Goal: Transaction & Acquisition: Download file/media

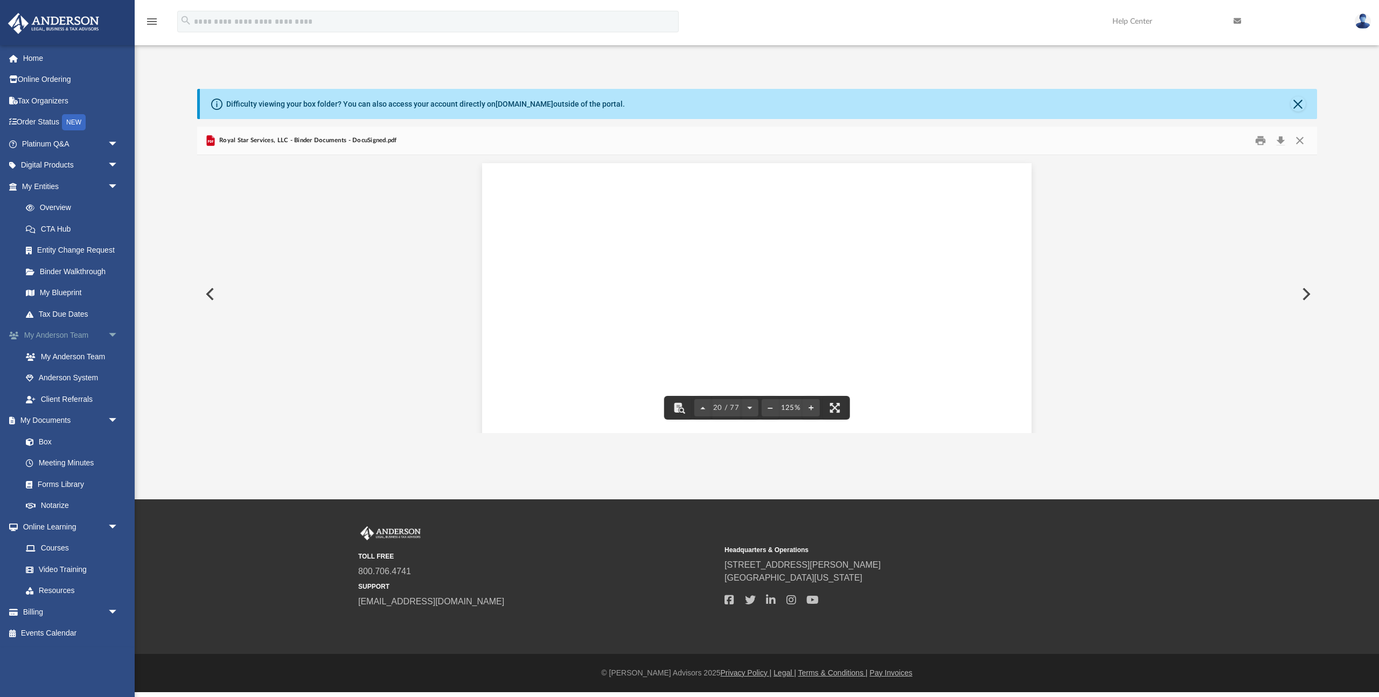
scroll to position [14378, 0]
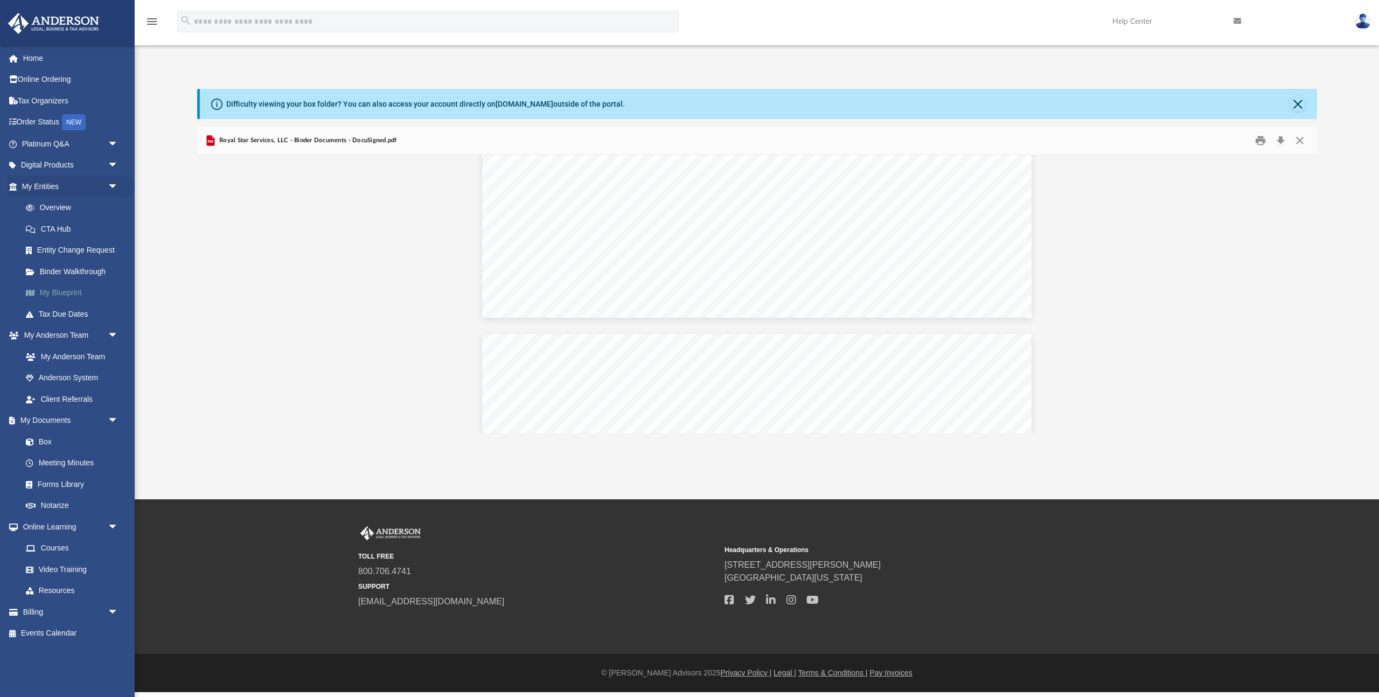
click at [64, 293] on link "My Blueprint" at bounding box center [75, 293] width 120 height 22
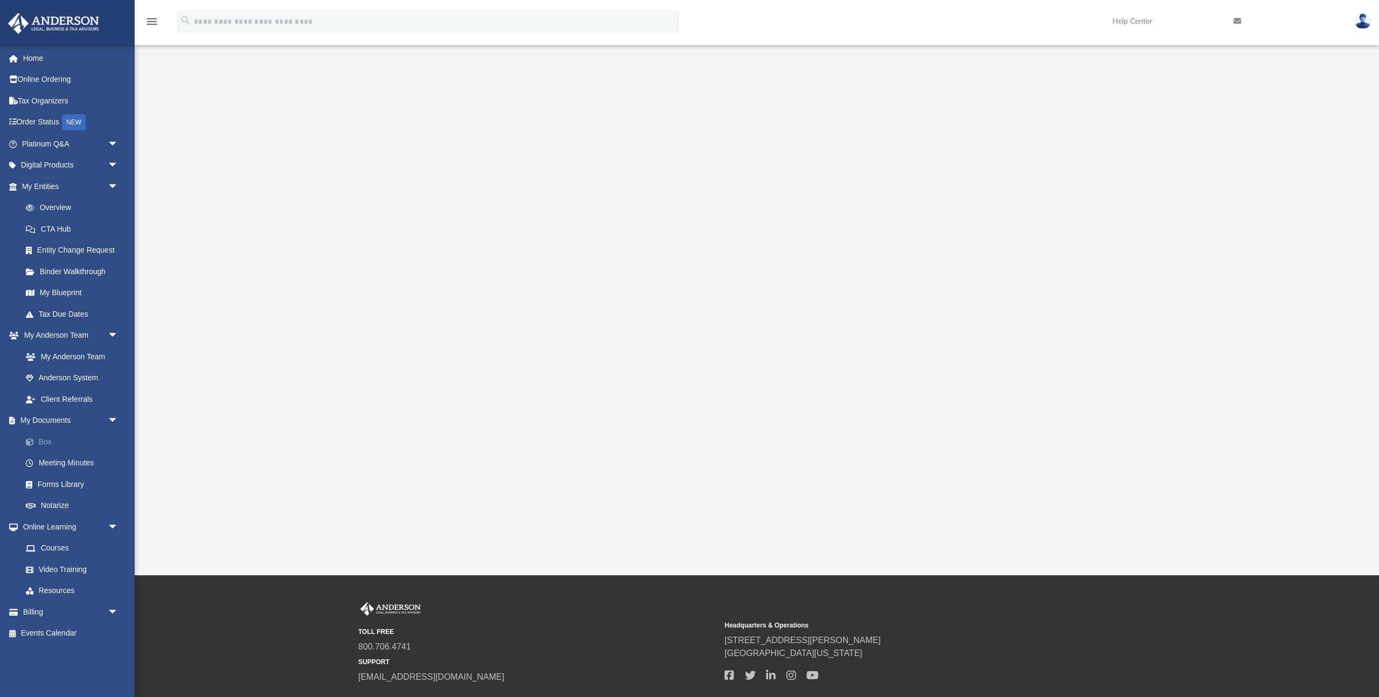
click at [64, 442] on link "Box" at bounding box center [75, 442] width 120 height 22
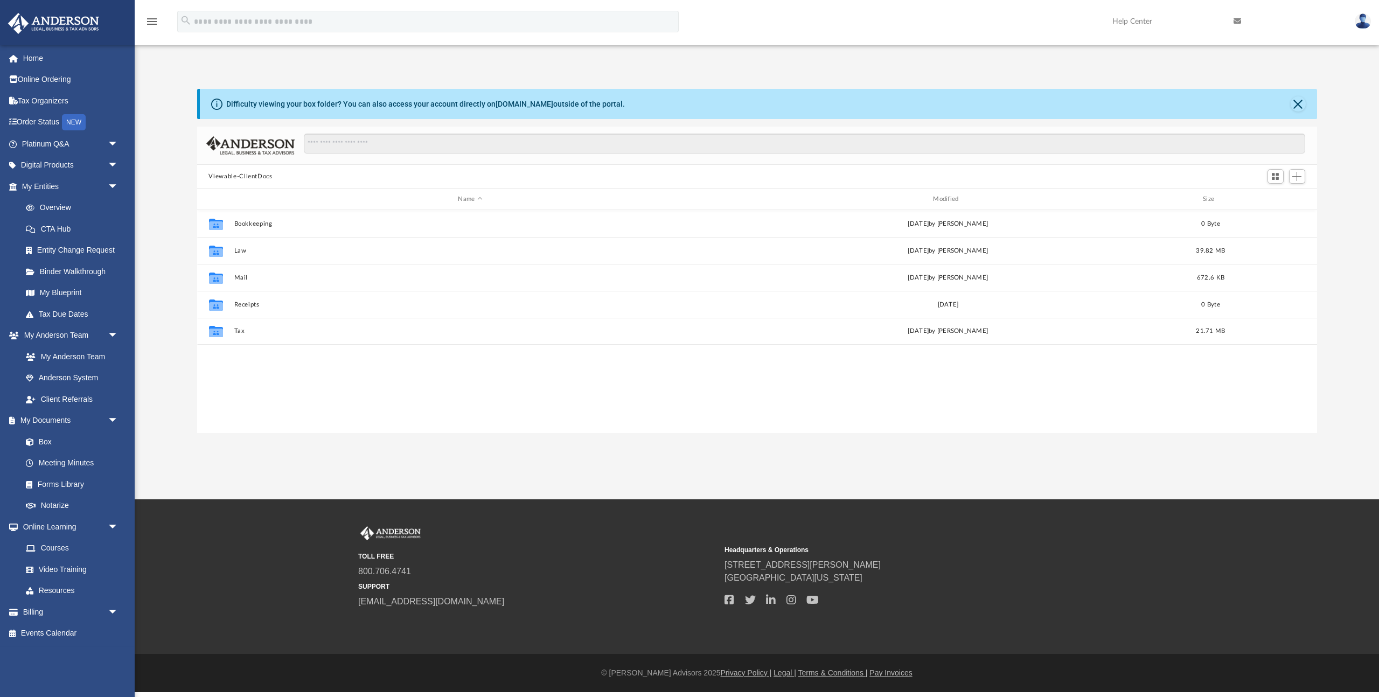
scroll to position [245, 1120]
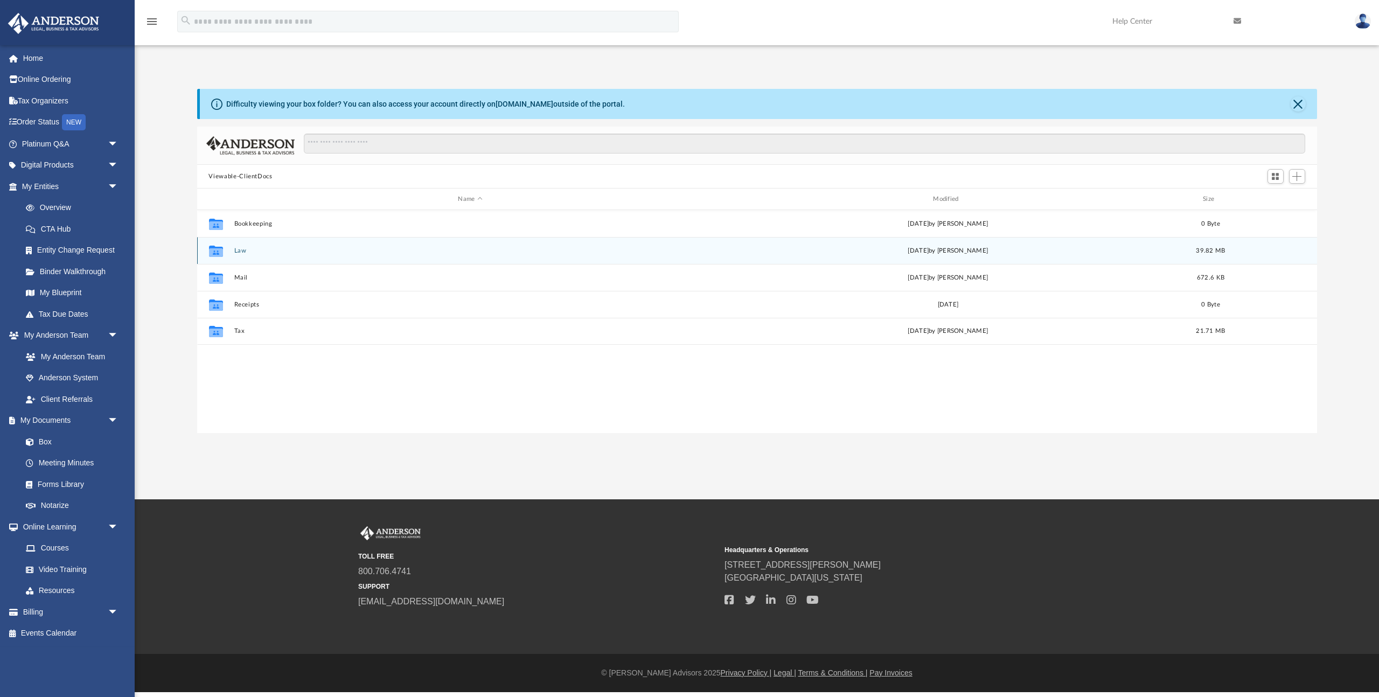
click at [242, 255] on div "Collaborated Folder Law [DATE] by [PERSON_NAME] 39.82 MB" at bounding box center [757, 250] width 1120 height 27
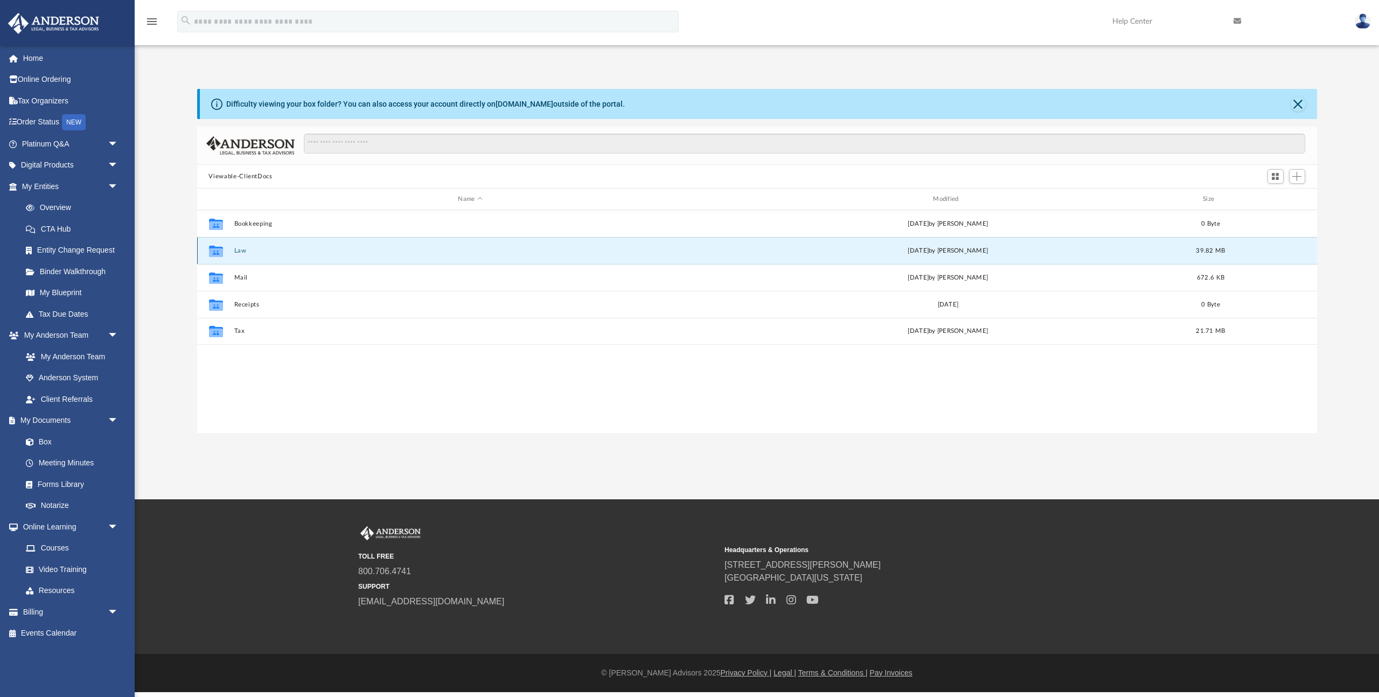
click at [242, 252] on button "Law" at bounding box center [470, 250] width 473 height 7
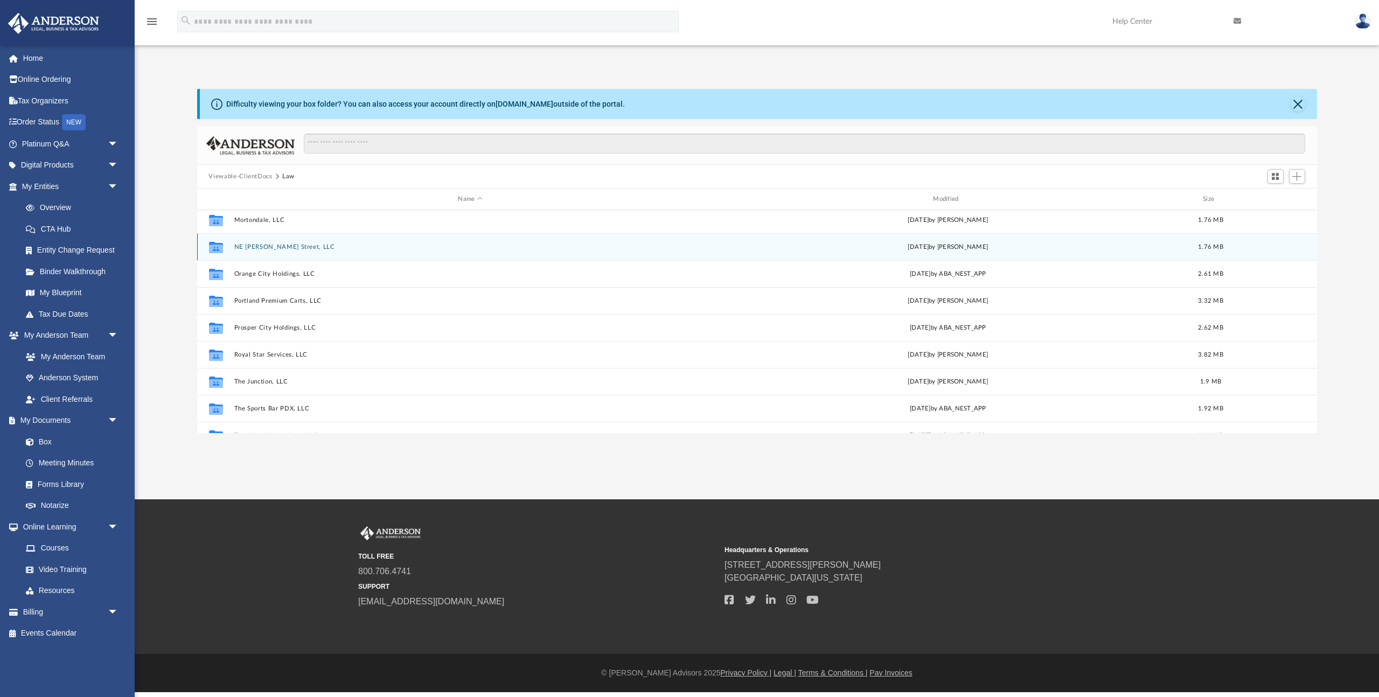
scroll to position [86, 0]
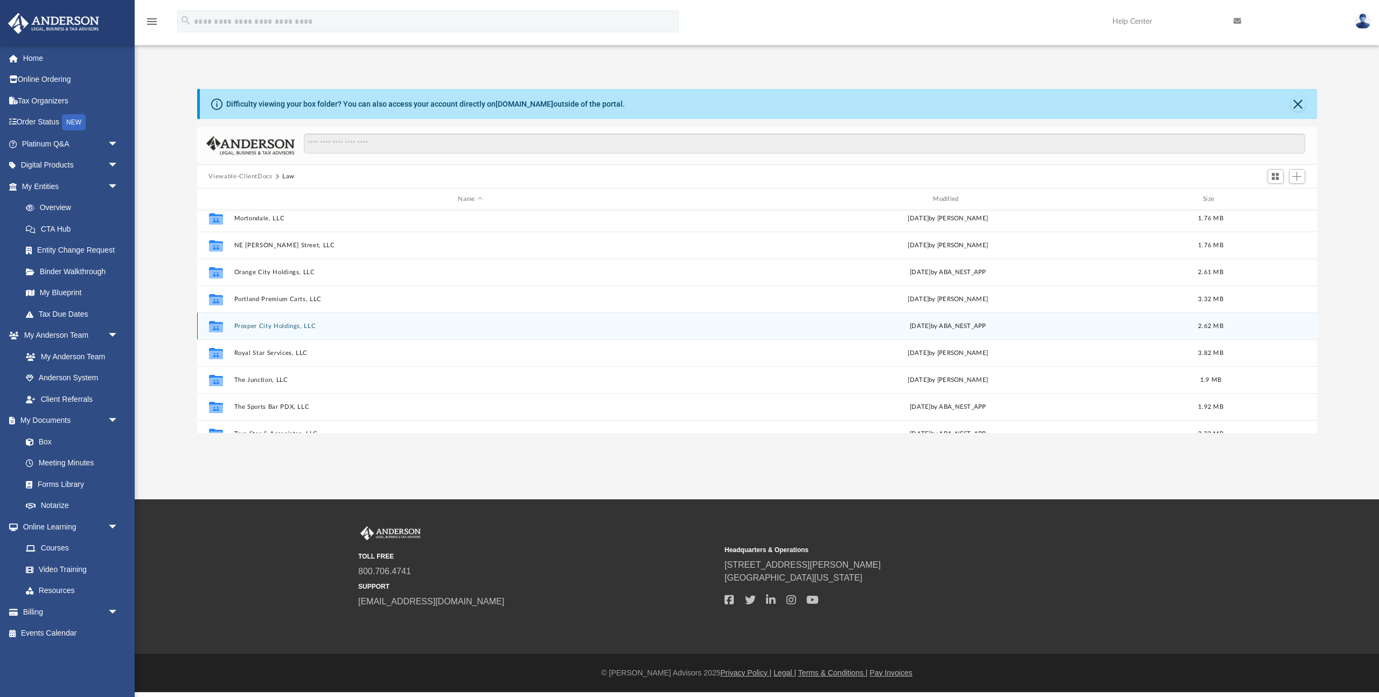
click at [282, 332] on div "Collaborated Folder Prosper City Holdings, LLC [DATE] by ABA_NEST_APP 2.62 MB" at bounding box center [757, 326] width 1120 height 27
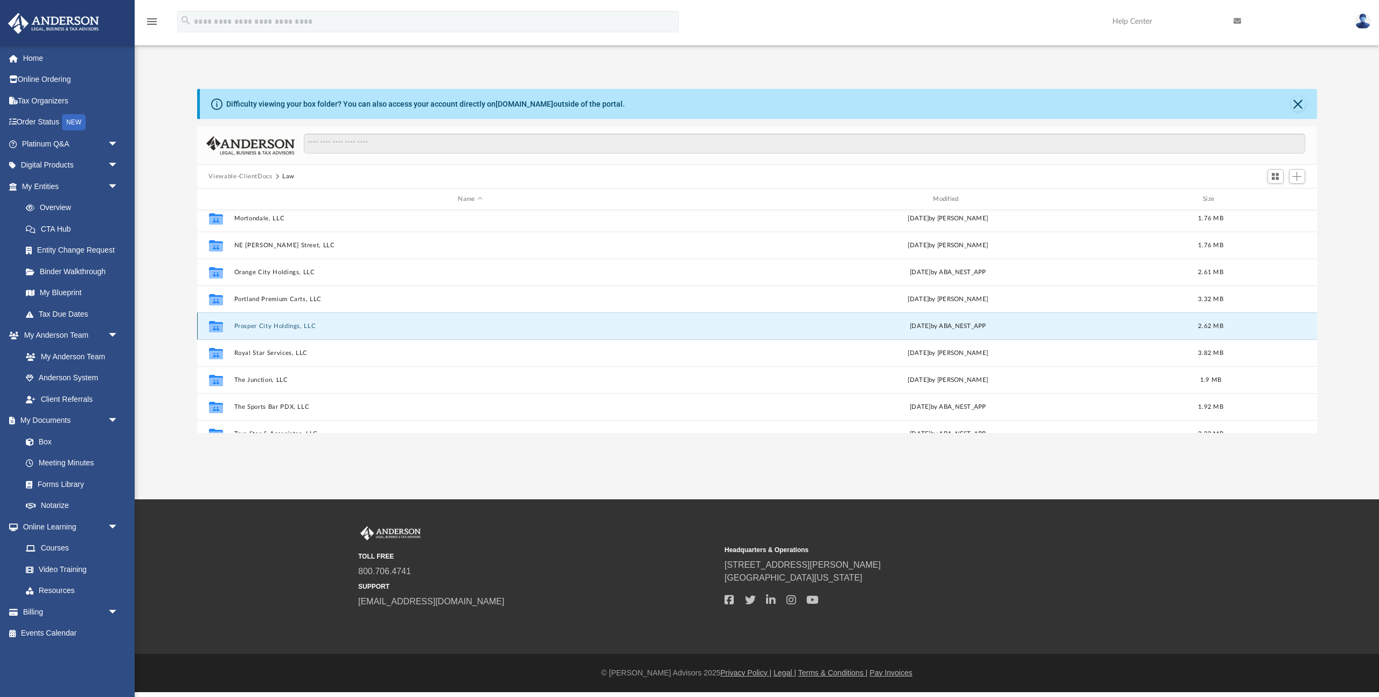
click at [282, 326] on button "Prosper City Holdings, LLC" at bounding box center [470, 326] width 473 height 7
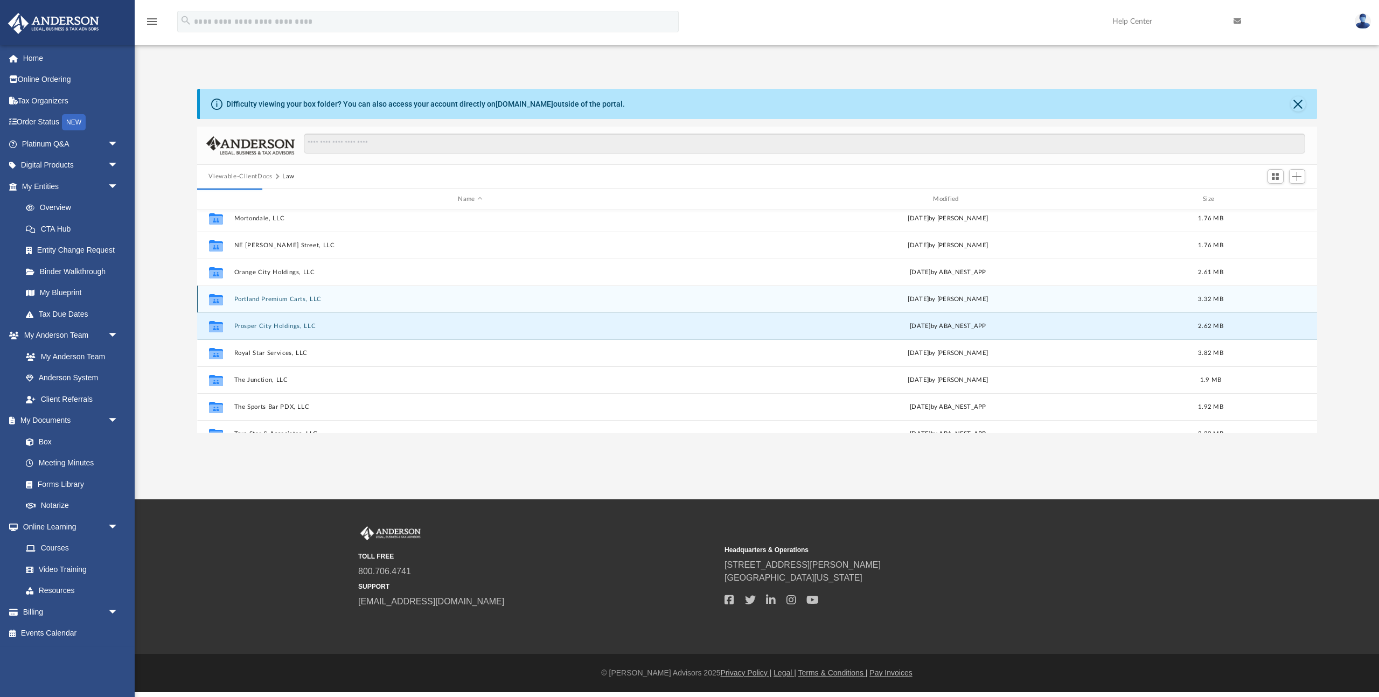
scroll to position [0, 0]
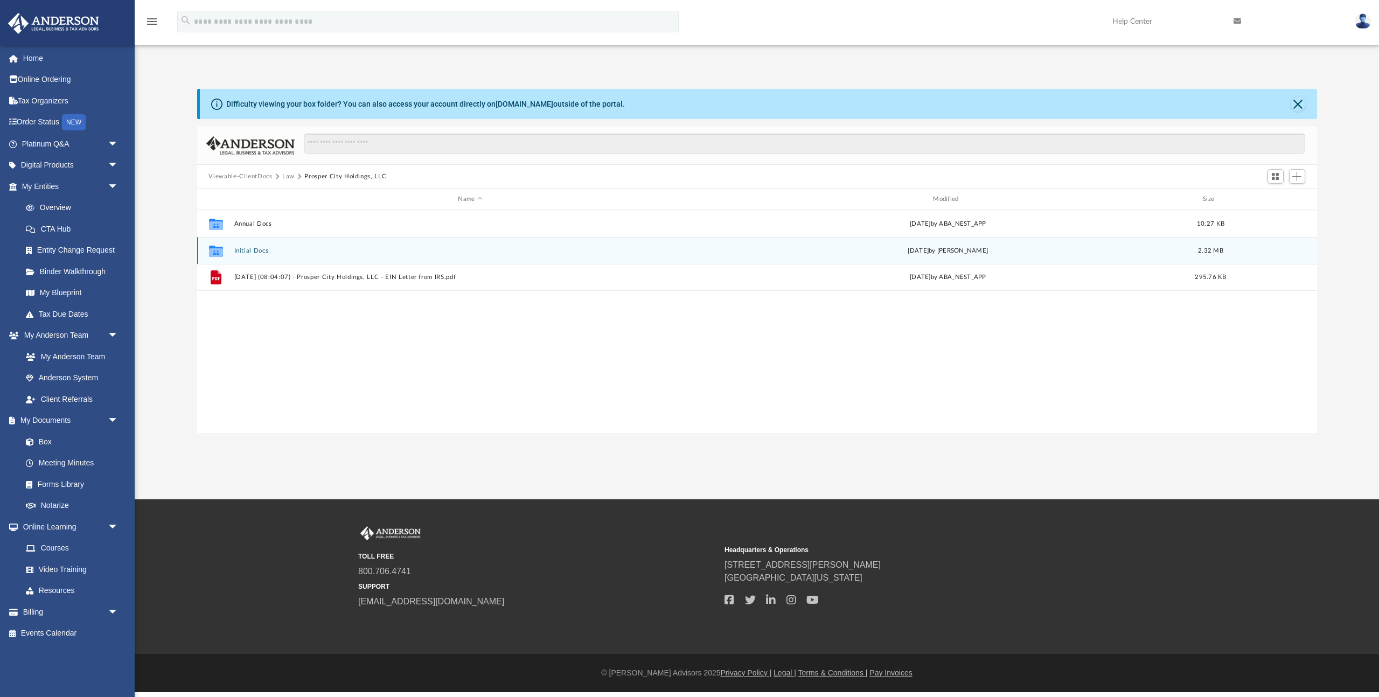
click at [247, 249] on button "Initial Docs" at bounding box center [470, 250] width 473 height 7
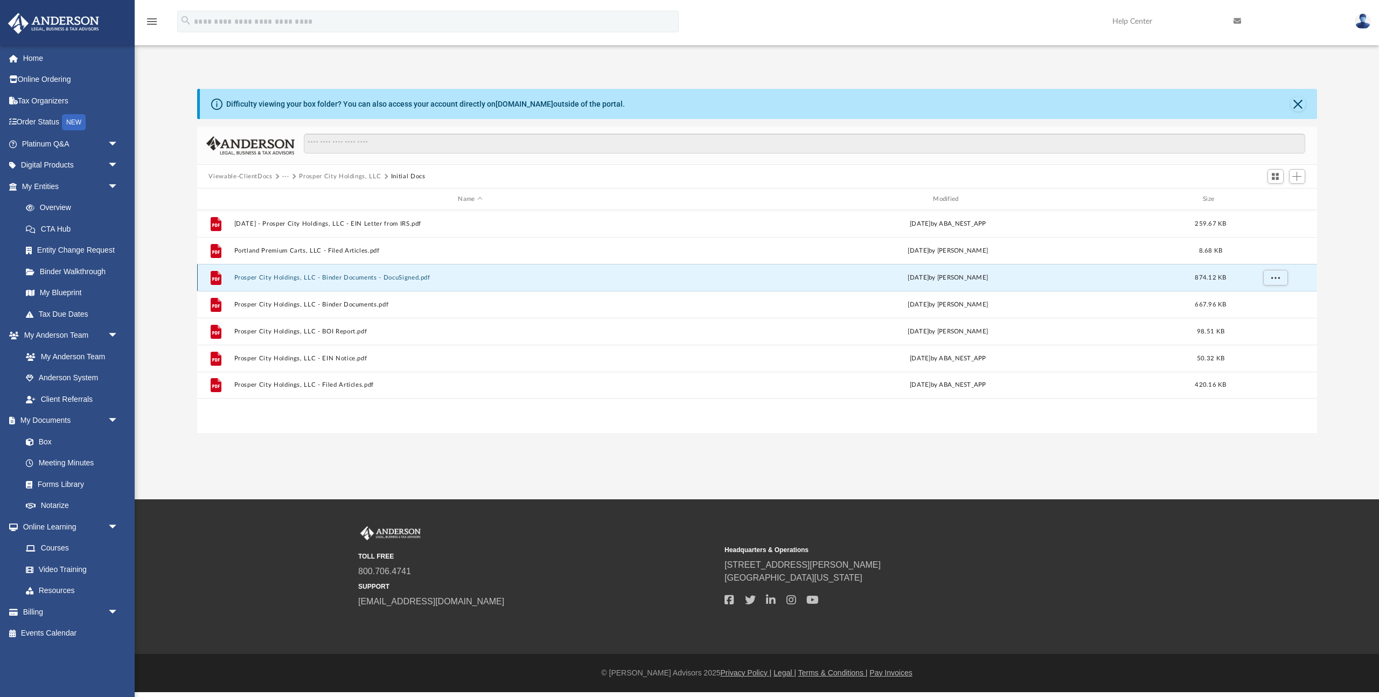
click at [375, 279] on button "Prosper City Holdings, LLC - Binder Documents - DocuSigned.pdf" at bounding box center [470, 277] width 473 height 7
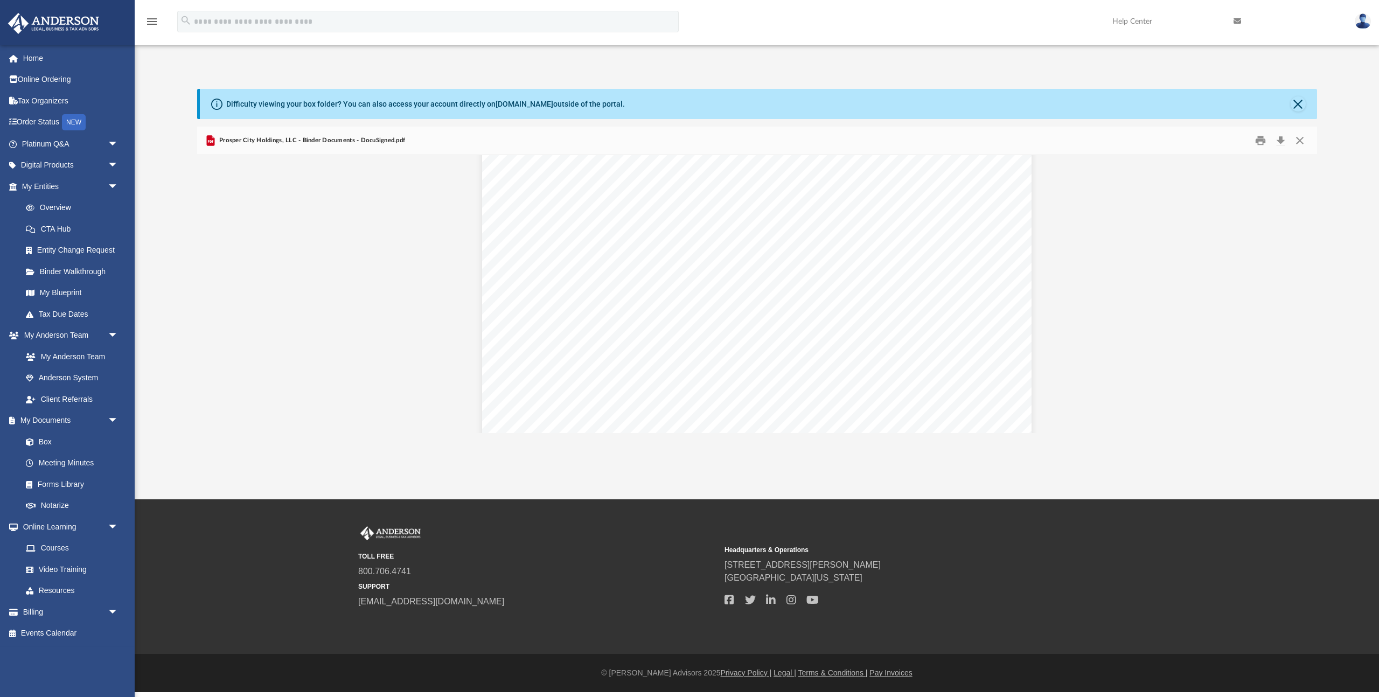
scroll to position [2623, 0]
click at [1301, 142] on button "Close" at bounding box center [1300, 141] width 19 height 17
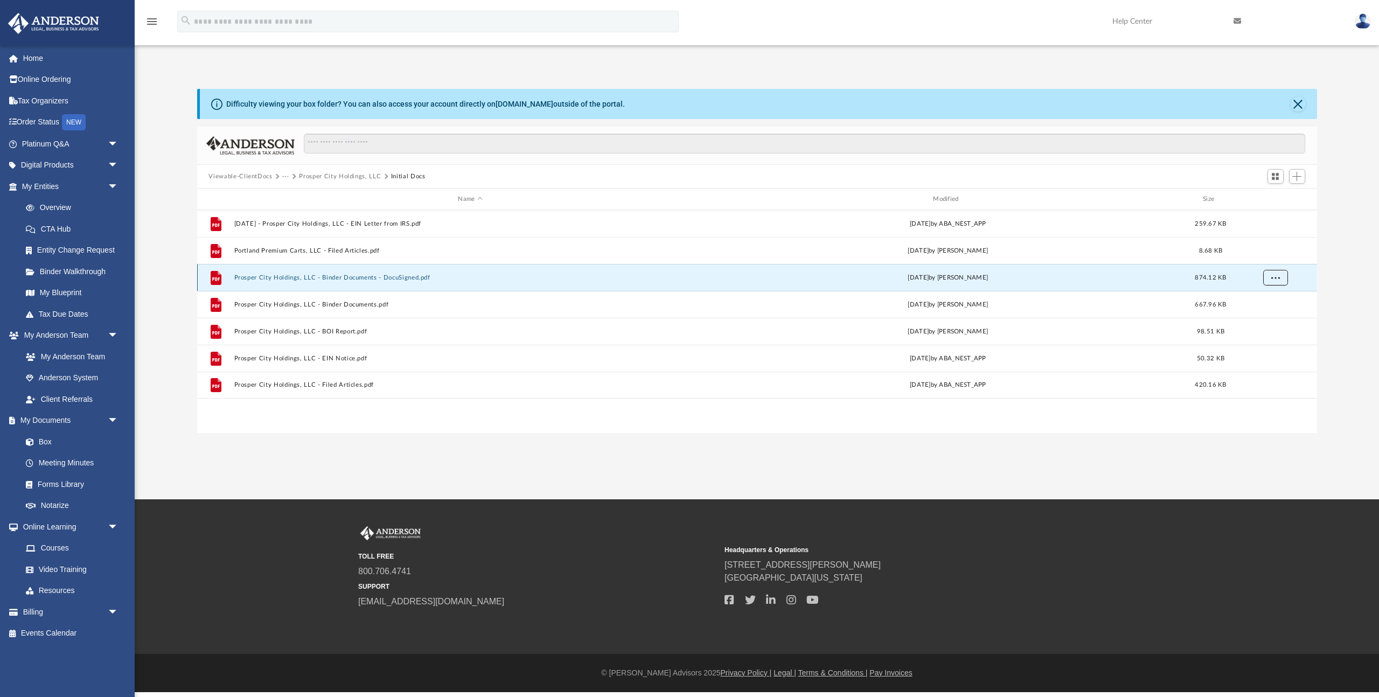
click at [1280, 277] on button "More options" at bounding box center [1275, 278] width 25 height 16
click at [1268, 318] on li "Download" at bounding box center [1265, 316] width 31 height 11
